Goal: Transaction & Acquisition: Book appointment/travel/reservation

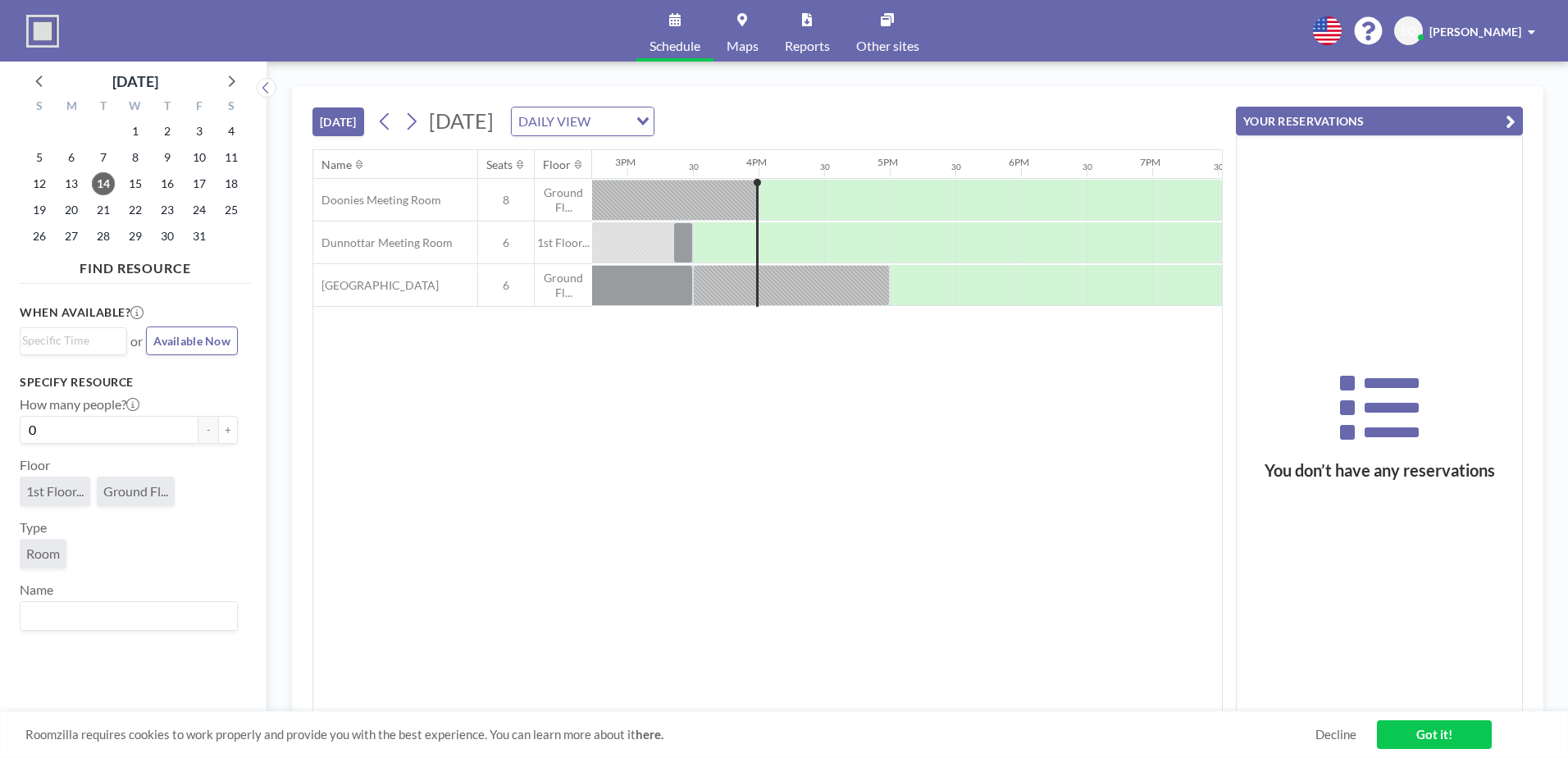
scroll to position [0, 1969]
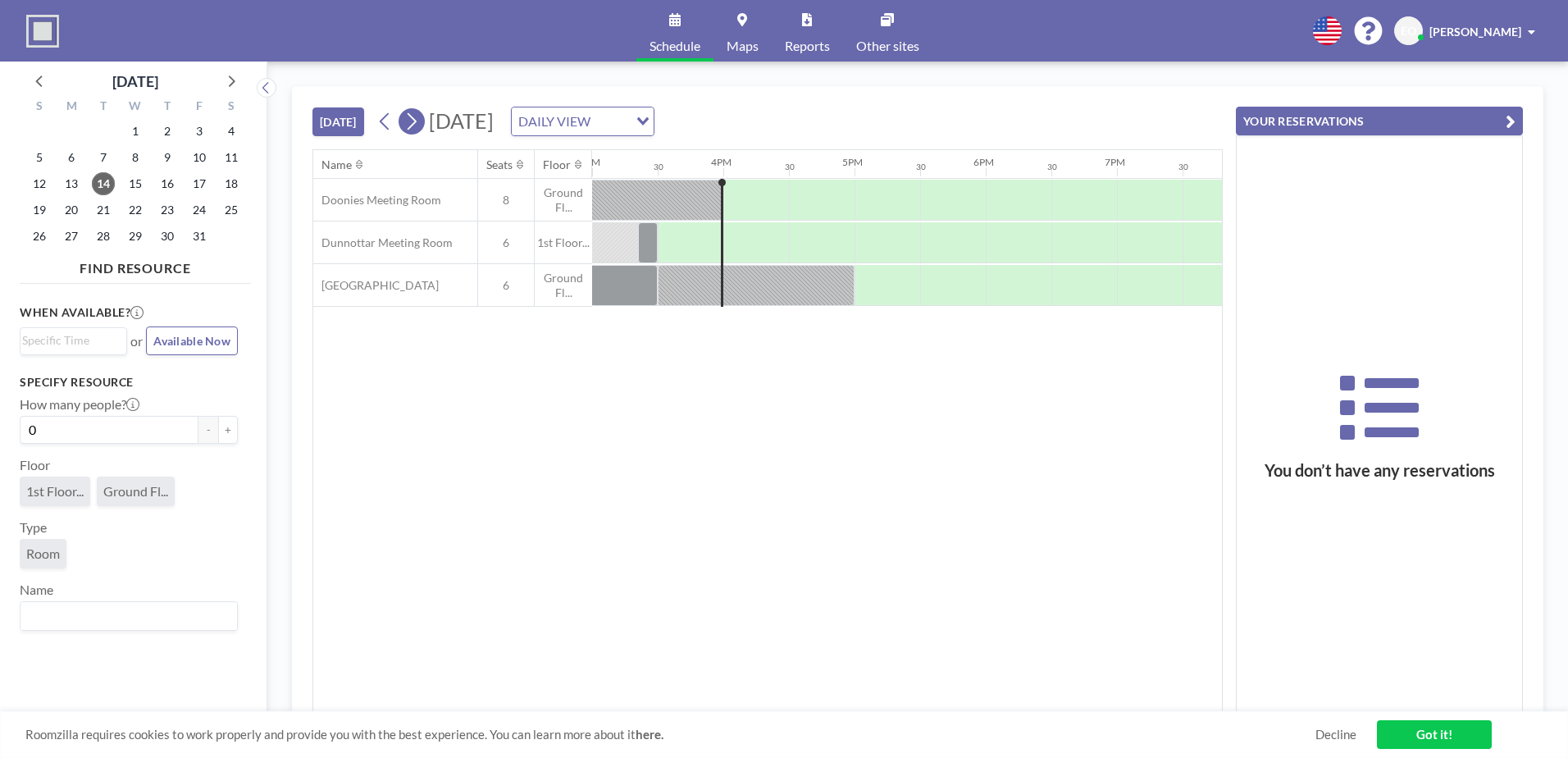
click at [416, 120] on icon at bounding box center [412, 122] width 9 height 18
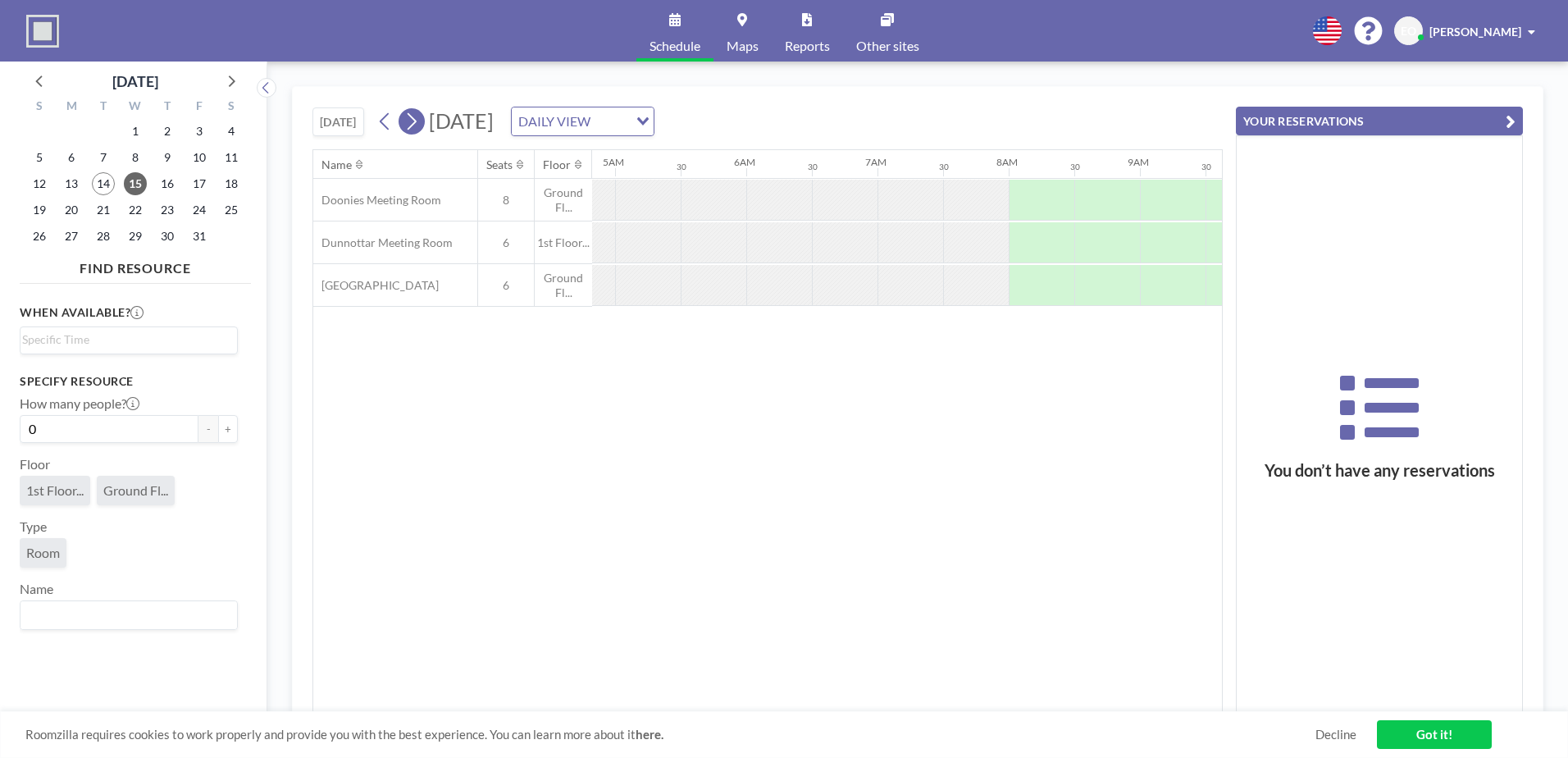
scroll to position [0, 1045]
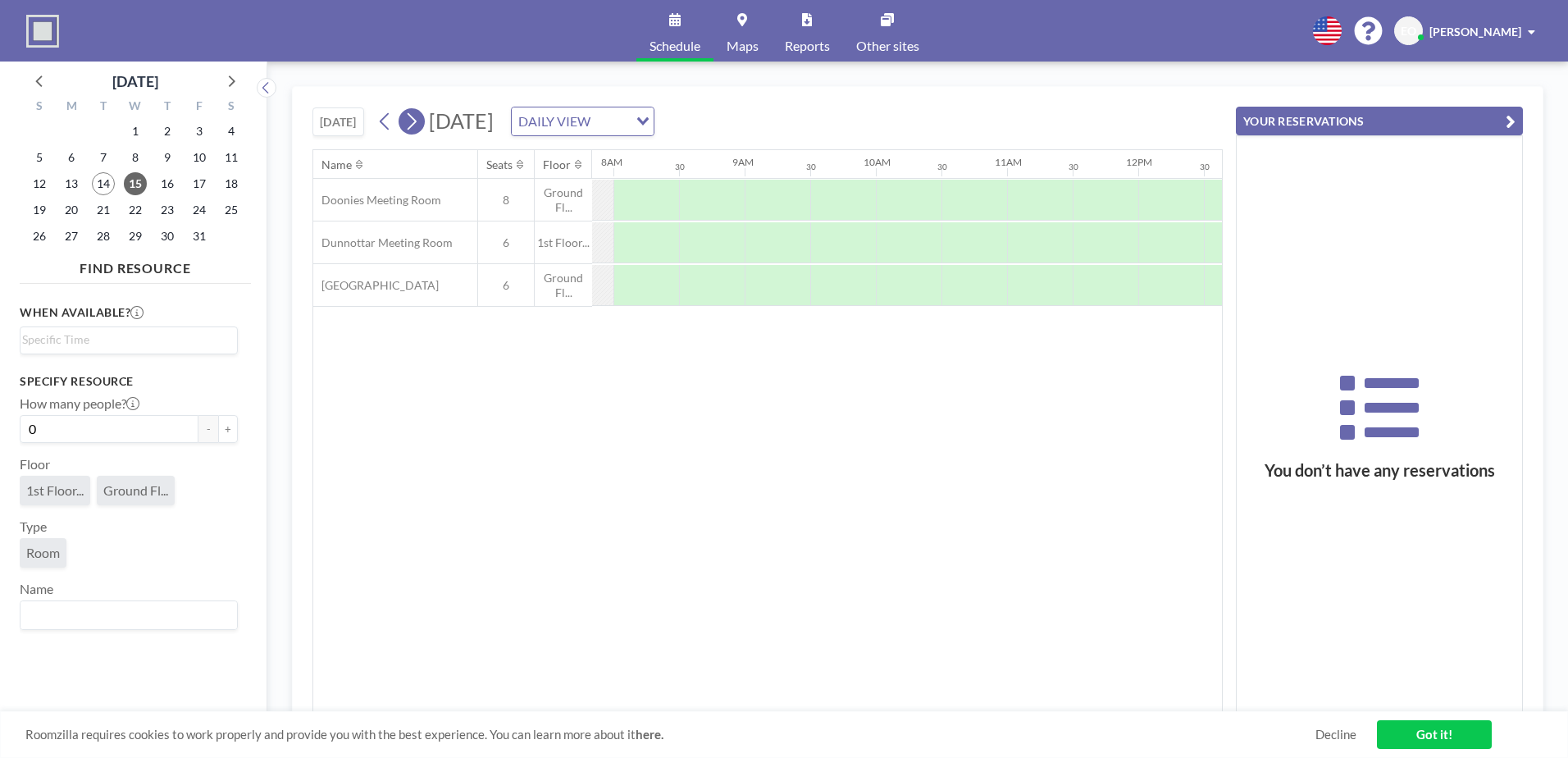
click at [416, 120] on icon at bounding box center [412, 122] width 9 height 18
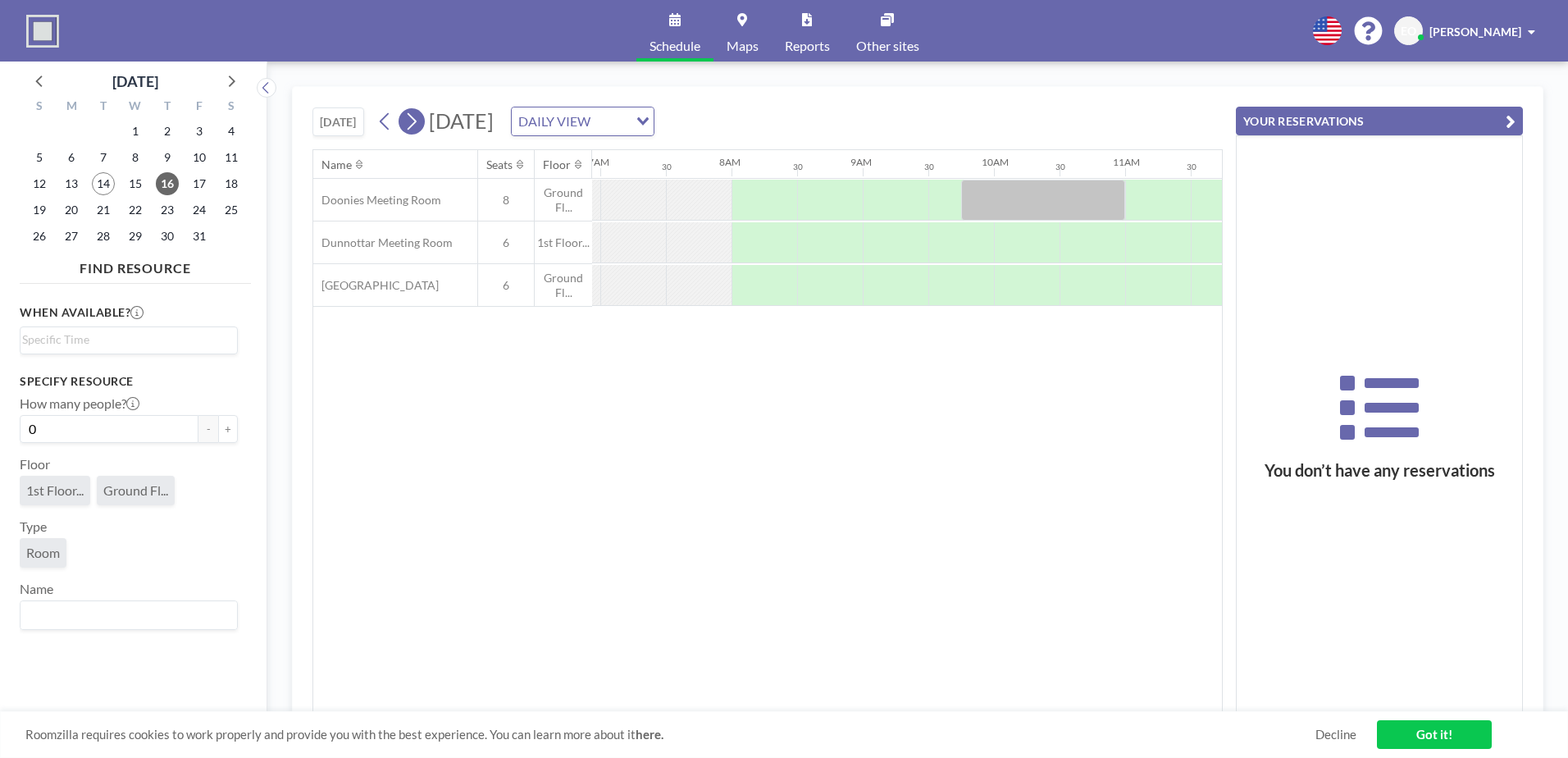
scroll to position [0, 984]
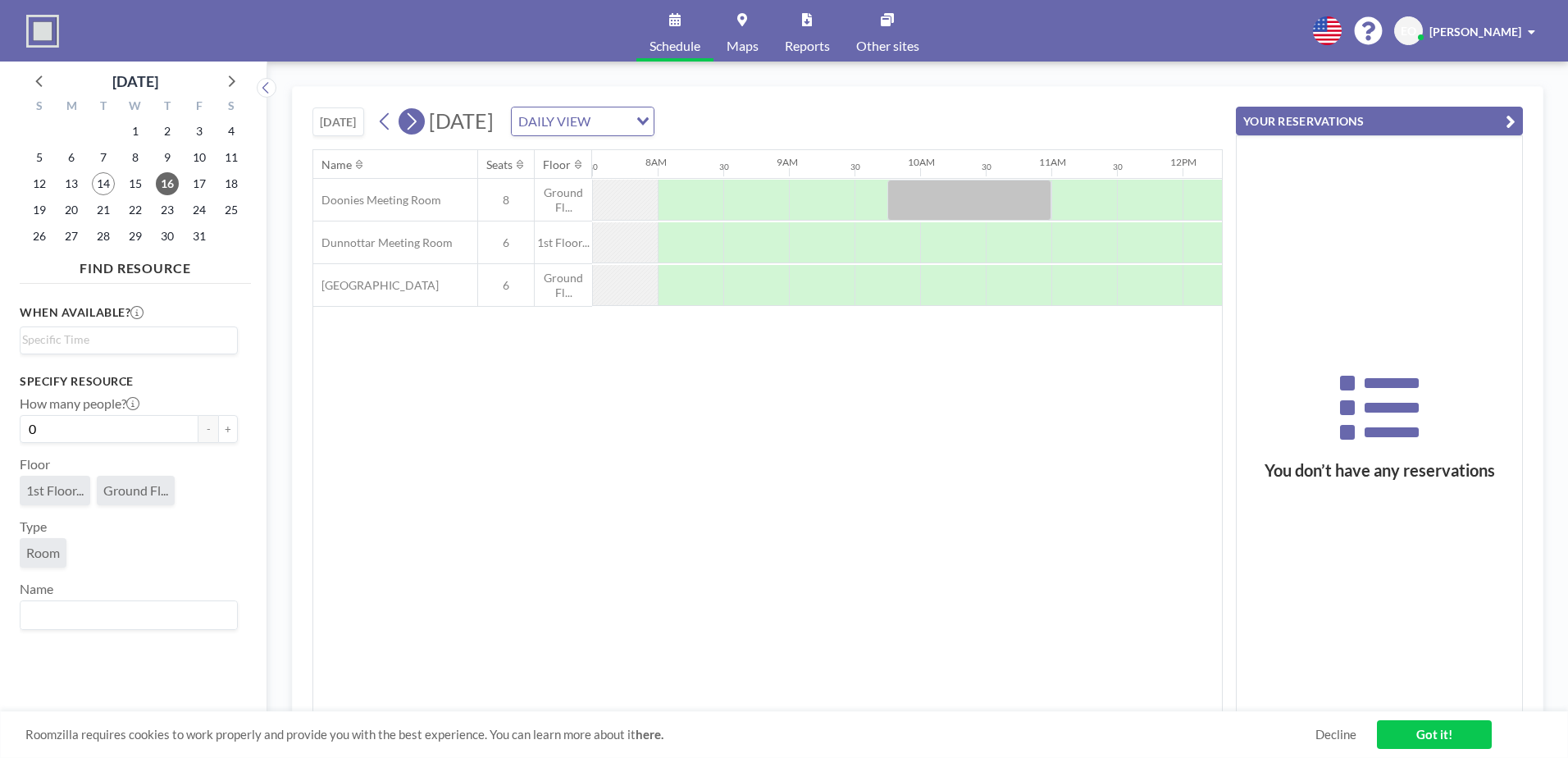
click at [416, 120] on icon at bounding box center [412, 122] width 9 height 18
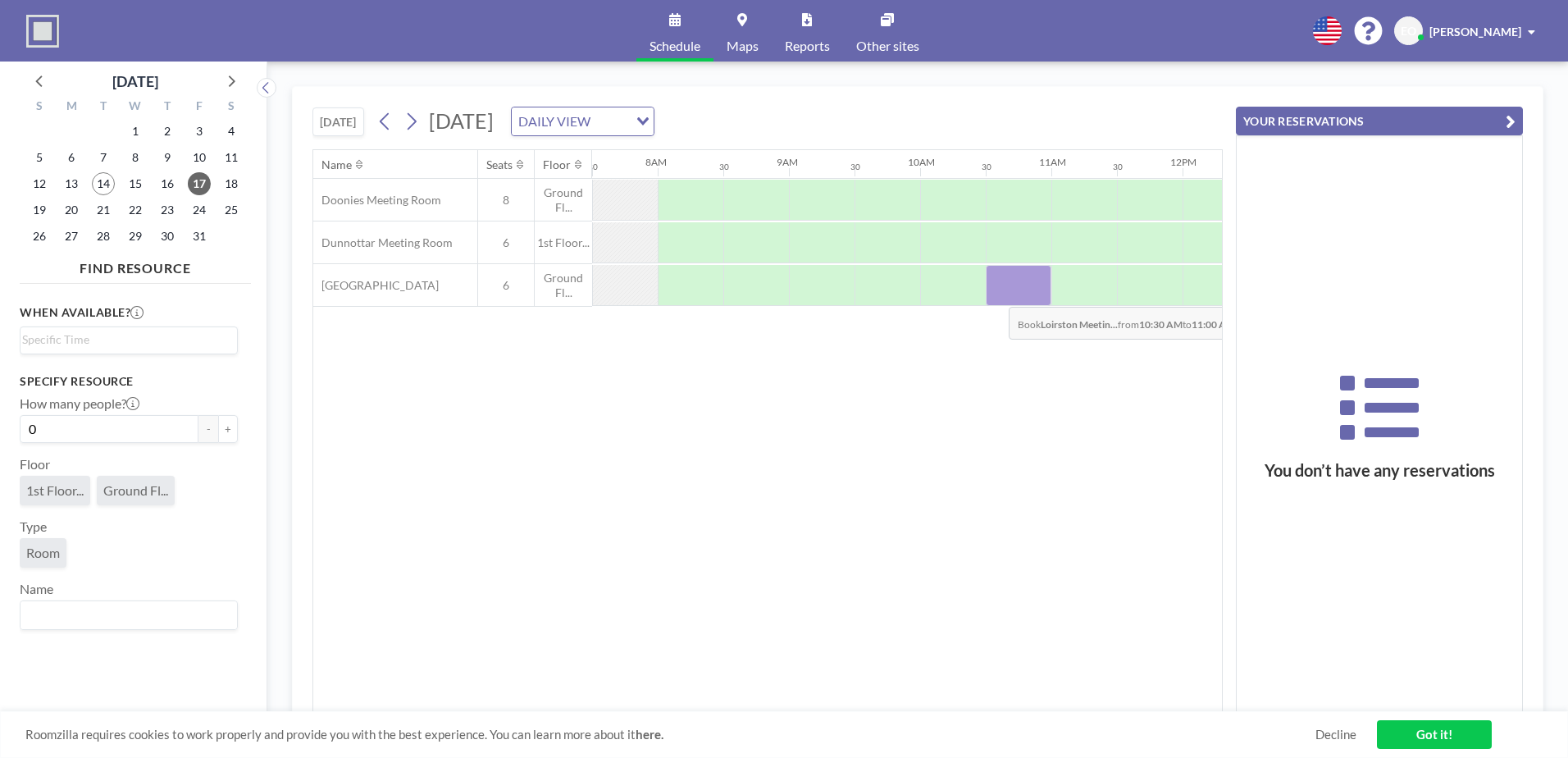
click at [996, 294] on div at bounding box center [1018, 285] width 66 height 41
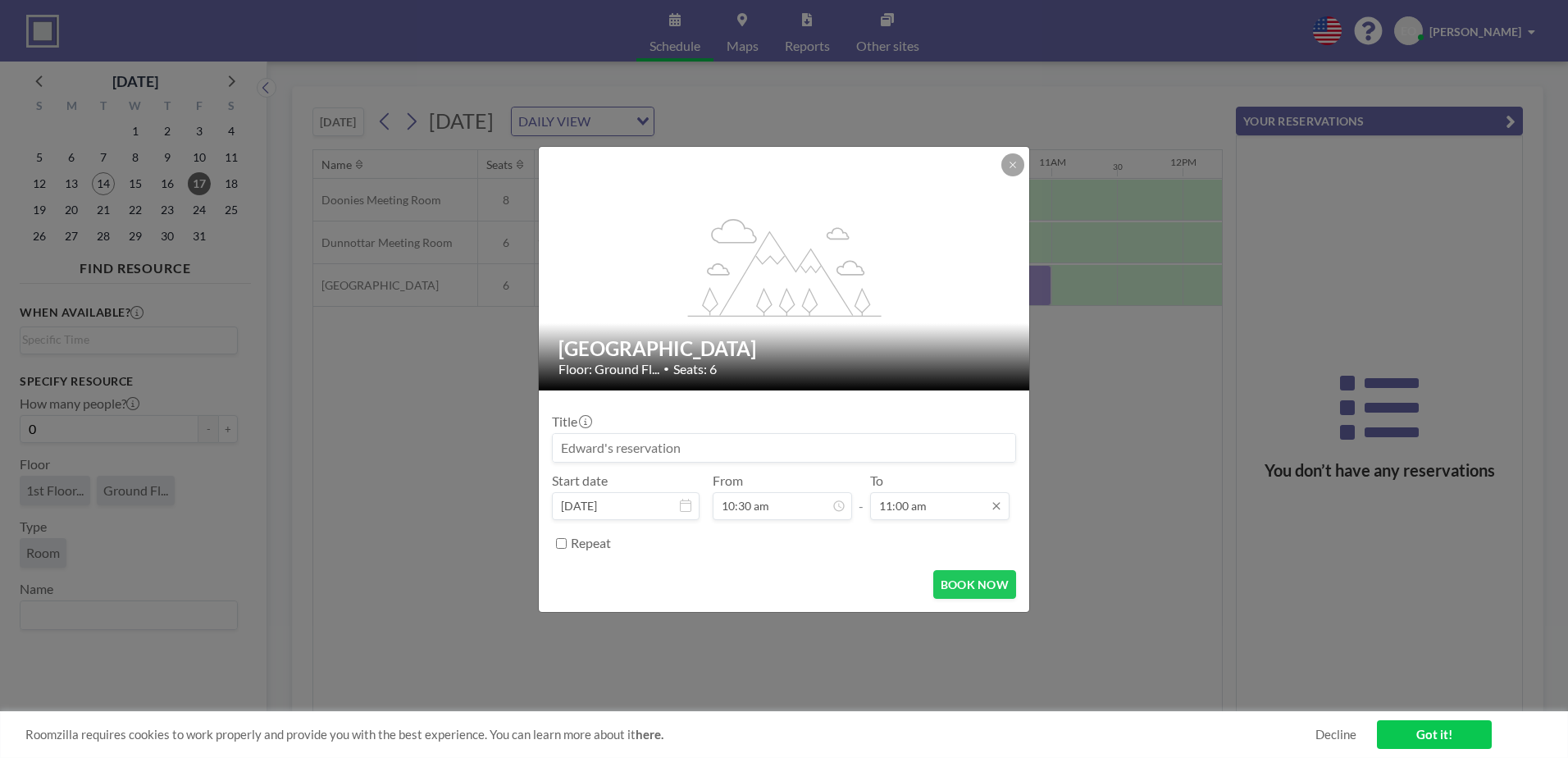
scroll to position [642, 0]
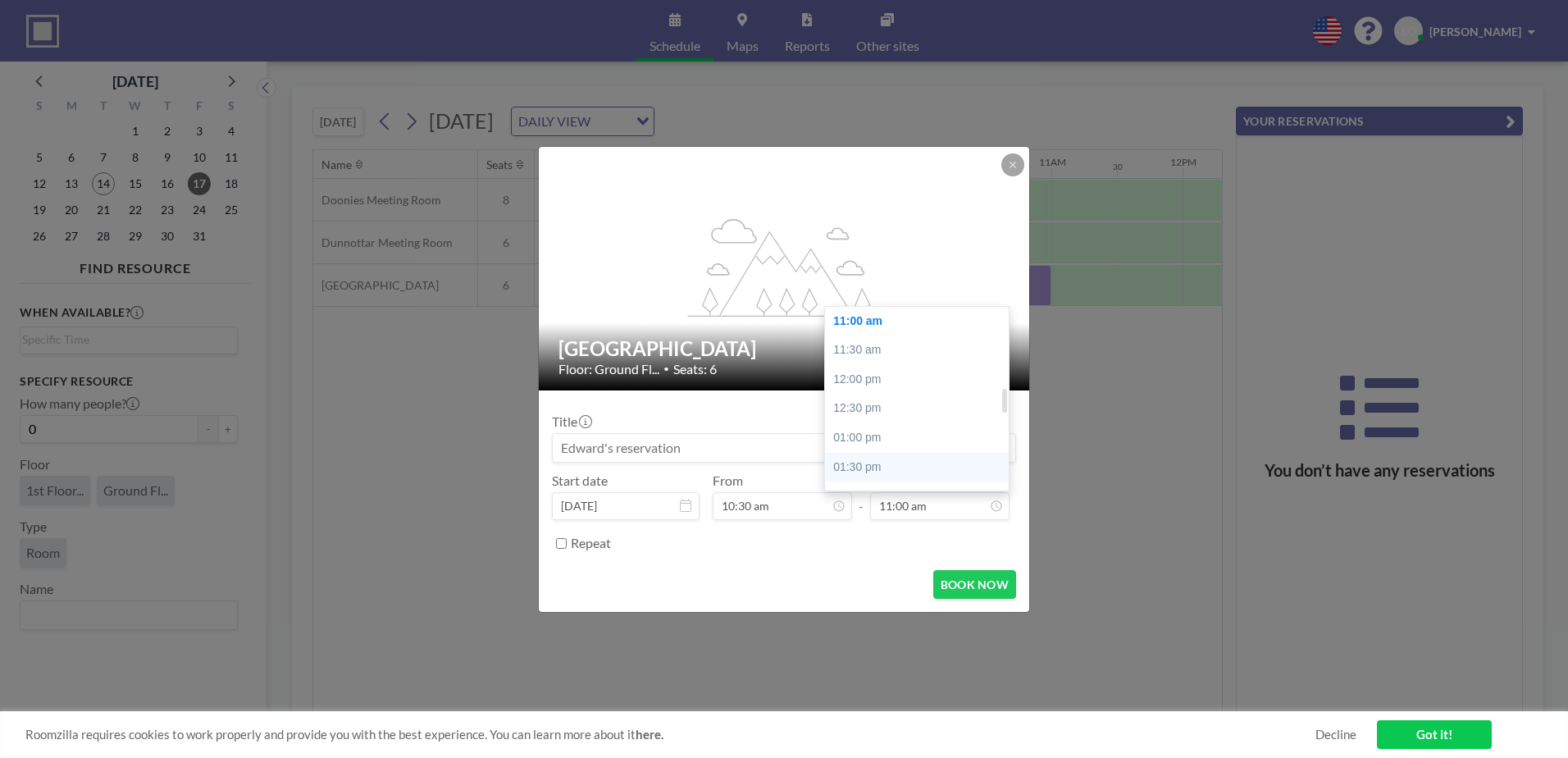
click at [860, 456] on div "01:30 pm" at bounding box center [920, 468] width 192 height 30
type input "01:30 pm"
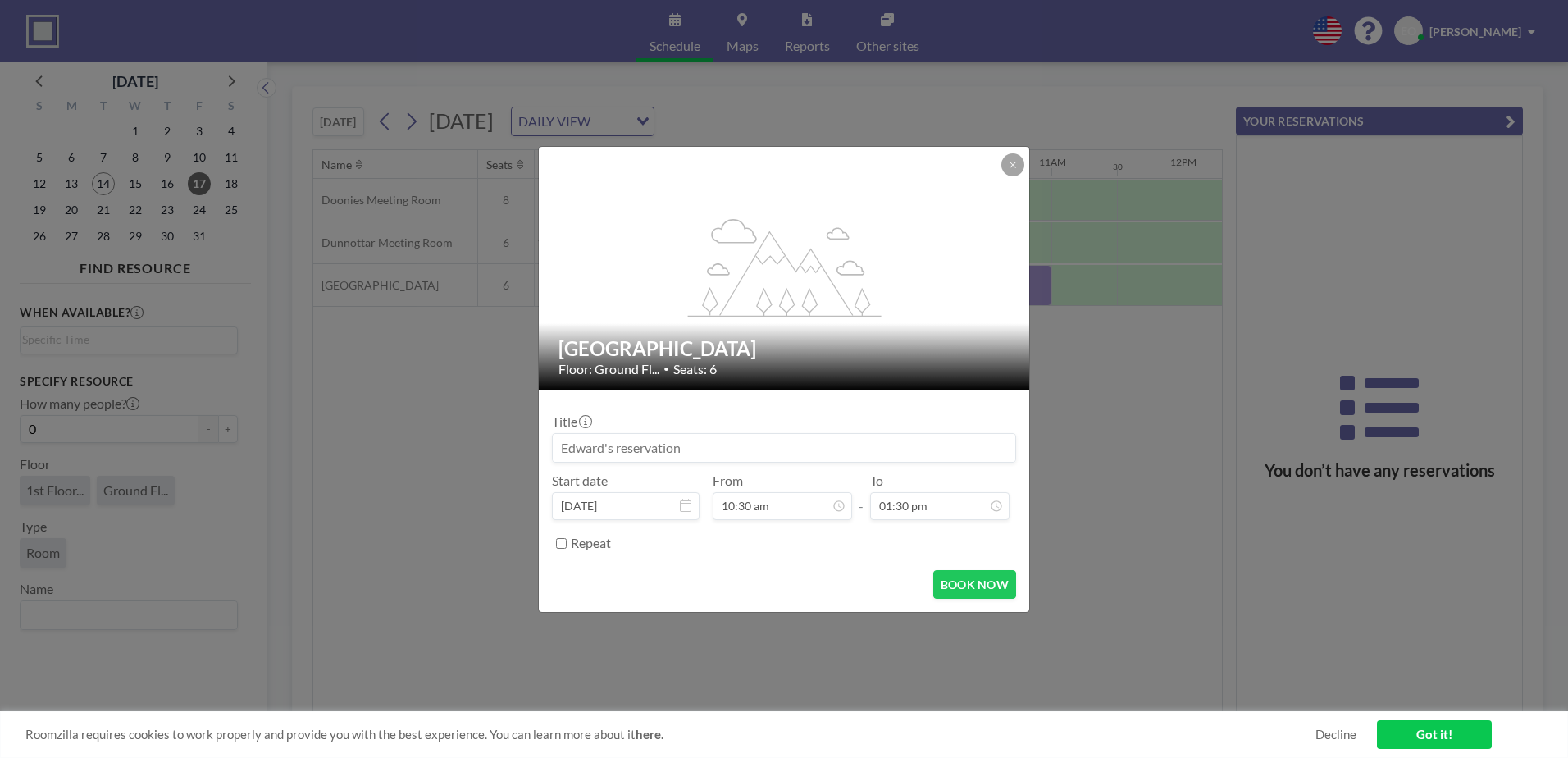
scroll to position [788, 0]
click at [961, 578] on button "BOOK NOW" at bounding box center [975, 584] width 83 height 29
